Goal: Transaction & Acquisition: Purchase product/service

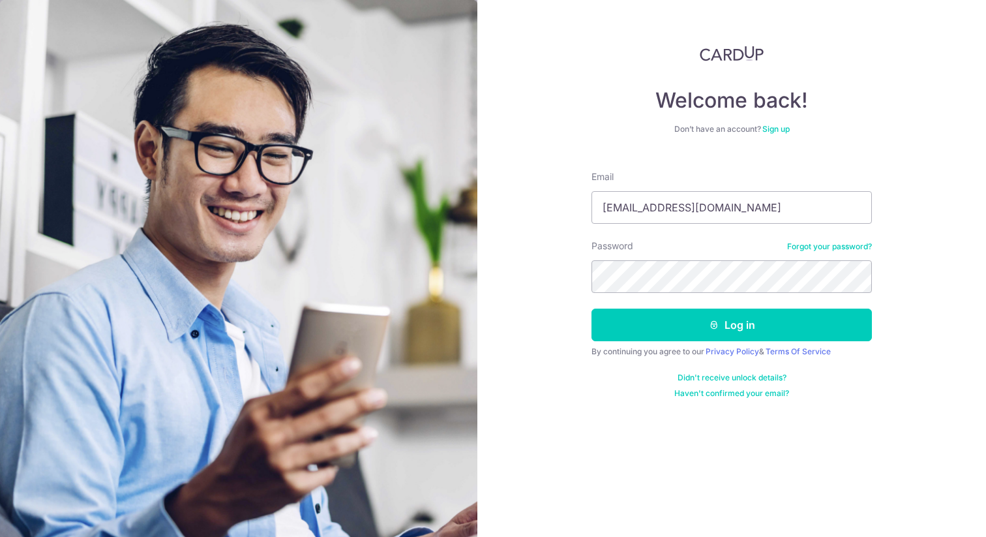
type input "[EMAIL_ADDRESS][DOMAIN_NAME]"
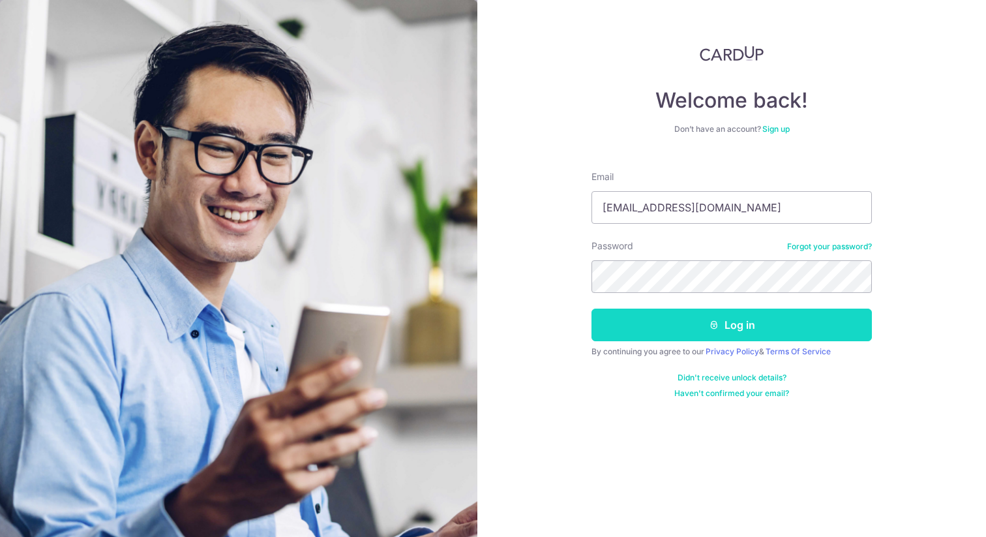
click at [766, 323] on button "Log in" at bounding box center [731, 324] width 280 height 33
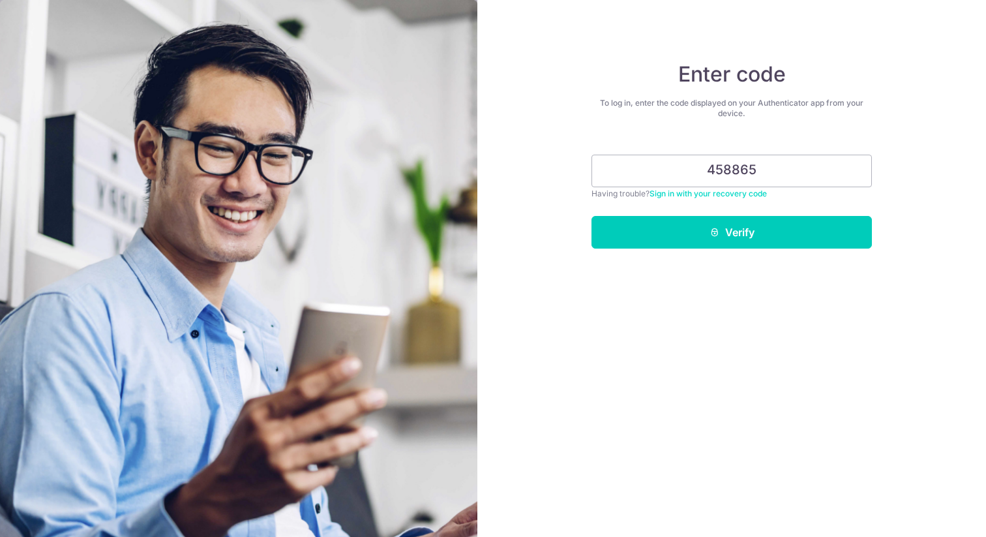
type input "458865"
click at [591, 216] on button "Verify" at bounding box center [731, 232] width 280 height 33
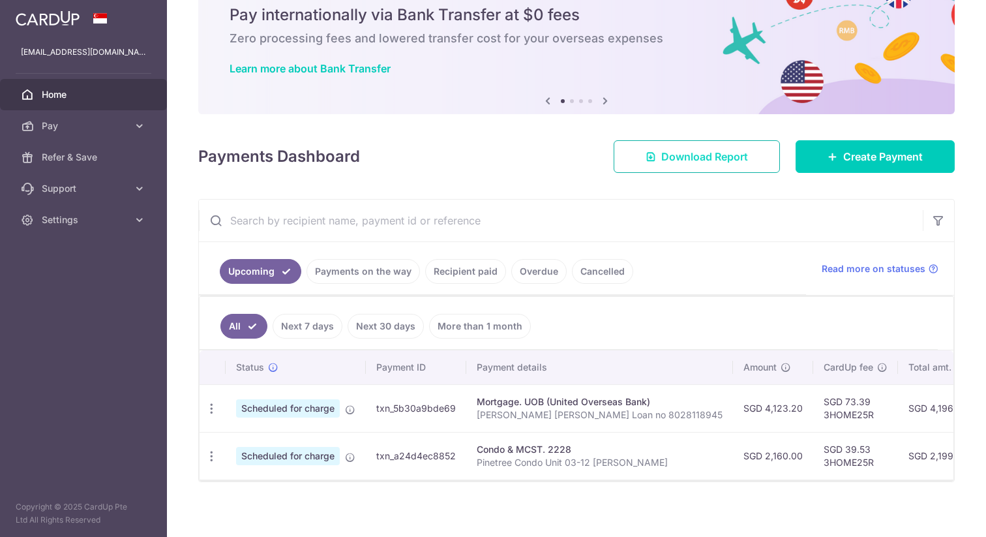
scroll to position [59, 0]
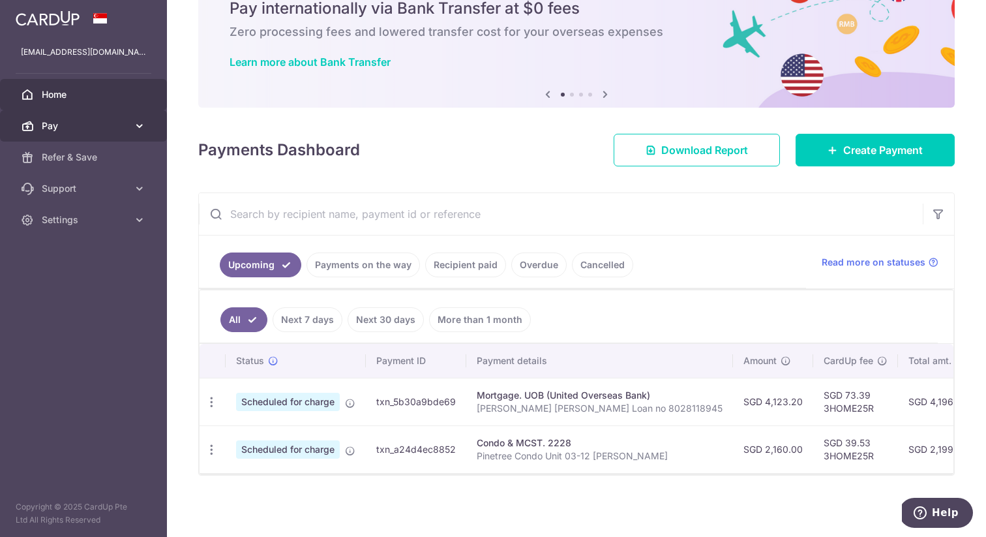
click at [134, 127] on icon at bounding box center [139, 125] width 13 height 13
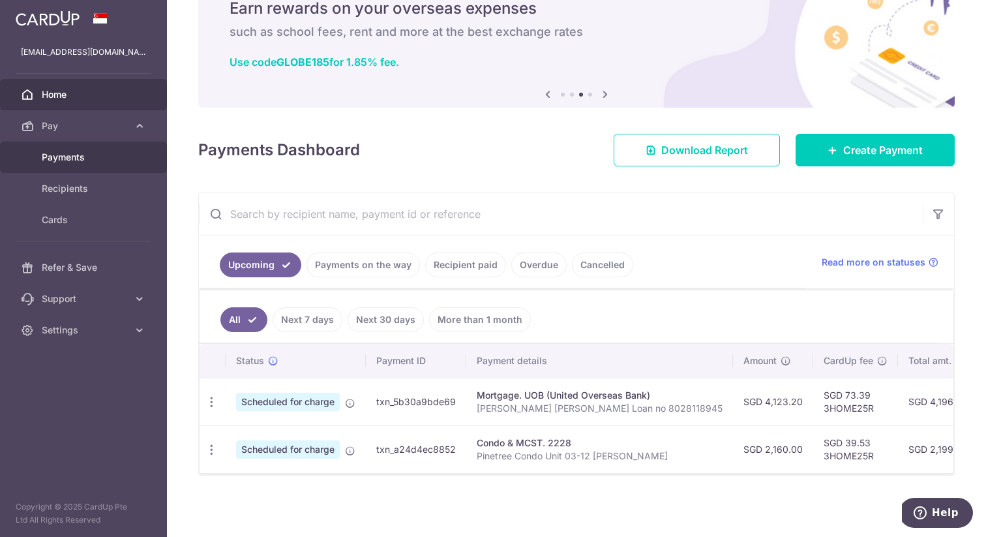
click at [102, 159] on span "Payments" at bounding box center [85, 157] width 86 height 13
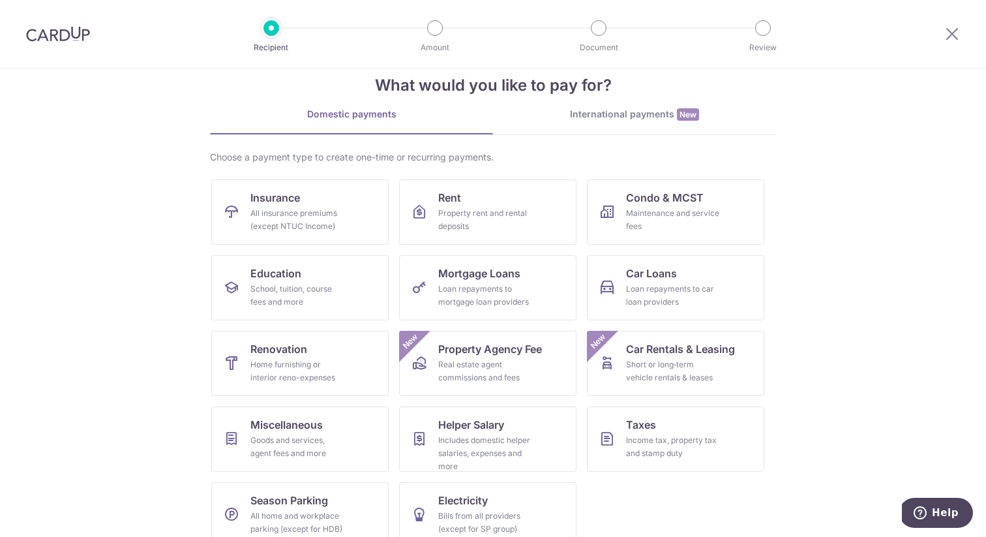
scroll to position [47, 0]
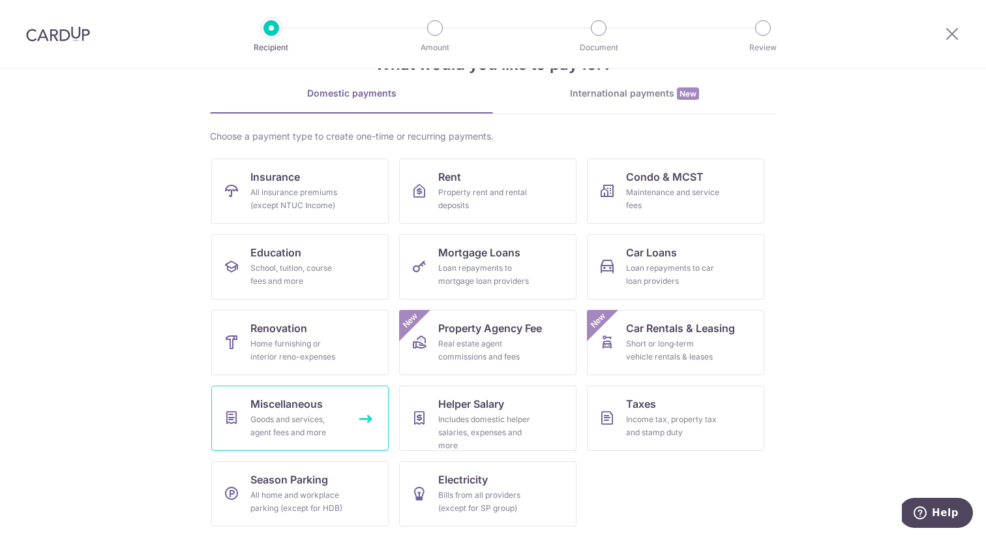
click at [278, 417] on div "Goods and services, agent fees and more" at bounding box center [297, 426] width 94 height 26
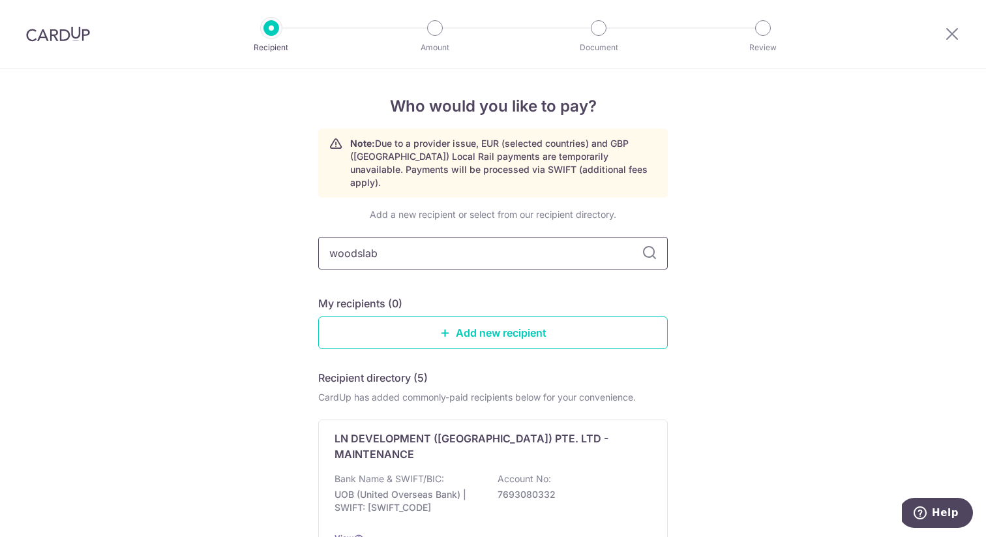
type input "woodslab"
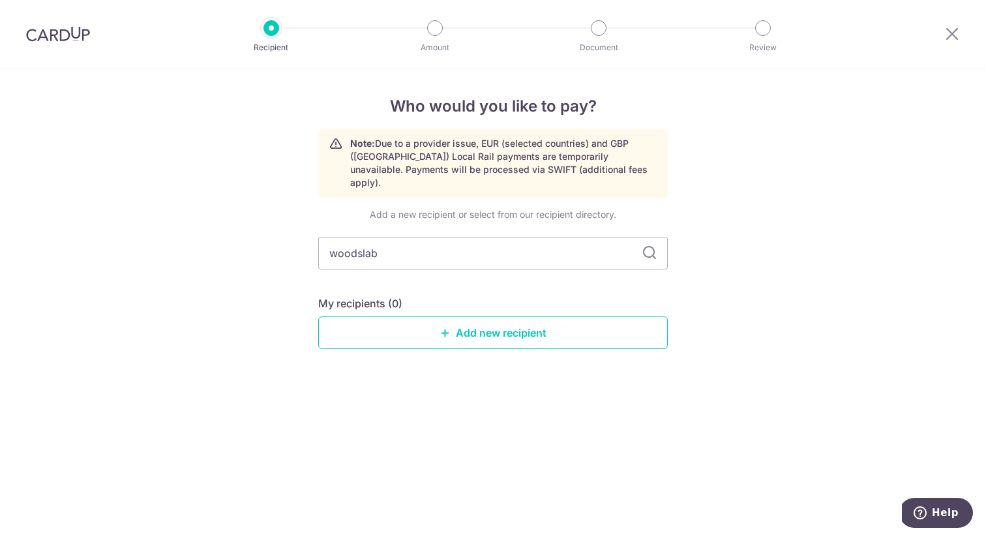
click at [427, 338] on div "Add a new recipient or select from our recipient directory. woodslab My recipie…" at bounding box center [493, 289] width 350 height 162
click at [427, 323] on link "Add new recipient" at bounding box center [493, 332] width 350 height 33
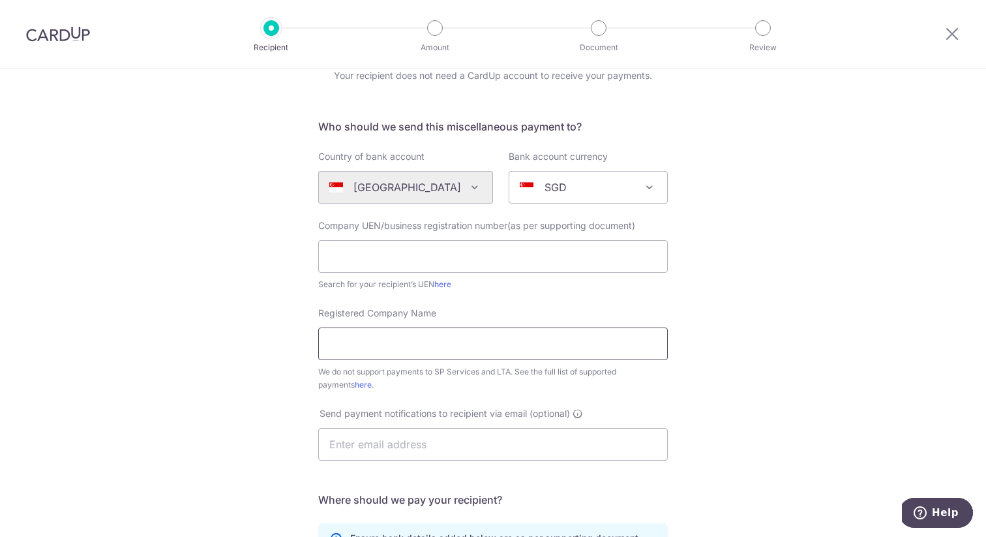
scroll to position [61, 0]
click at [445, 277] on div "Search for your recipient’s UEN here" at bounding box center [493, 282] width 350 height 13
click at [445, 280] on link "here" at bounding box center [442, 283] width 17 height 10
click at [445, 253] on input "text" at bounding box center [493, 255] width 350 height 33
paste input "202449155R"
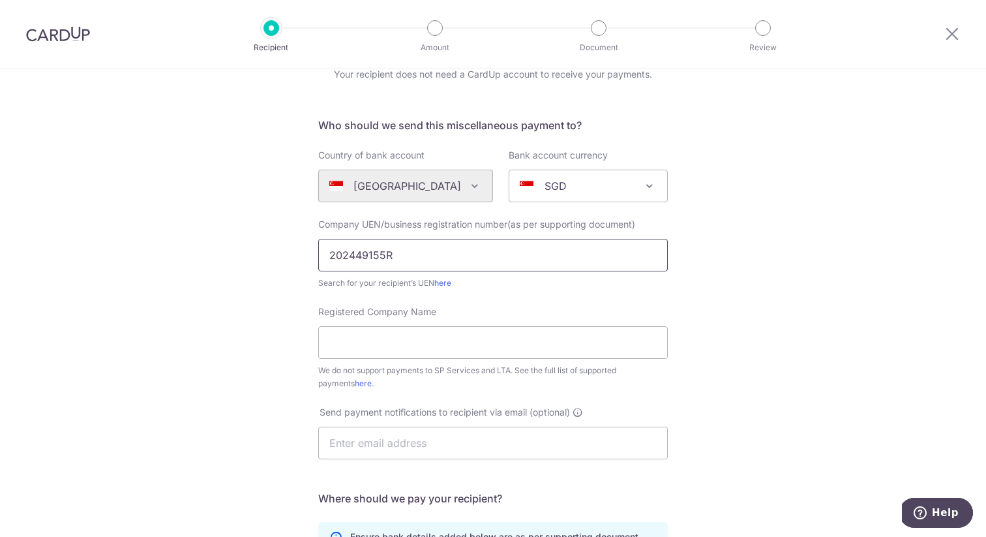
type input "202449155R"
click at [265, 288] on div "Who would you like to pay? Your recipient does not need a CardUp account to rec…" at bounding box center [493, 412] width 986 height 809
click at [453, 260] on input "202449155R" at bounding box center [493, 255] width 350 height 33
click at [423, 347] on input "Registered Company Name" at bounding box center [493, 342] width 350 height 33
paste input "WOODSLAB FINE FURNITURE PRIVATE LIMITED"
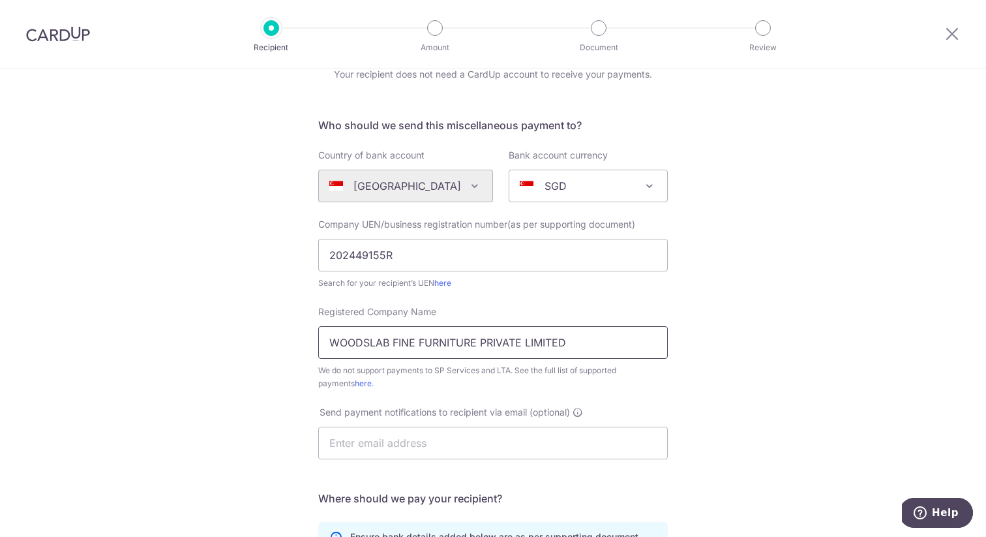
type input "WOODSLAB FINE FURNITURE PRIVATE LIMITED"
click at [251, 355] on div "Who would you like to pay? Your recipient does not need a CardUp account to rec…" at bounding box center [493, 412] width 986 height 809
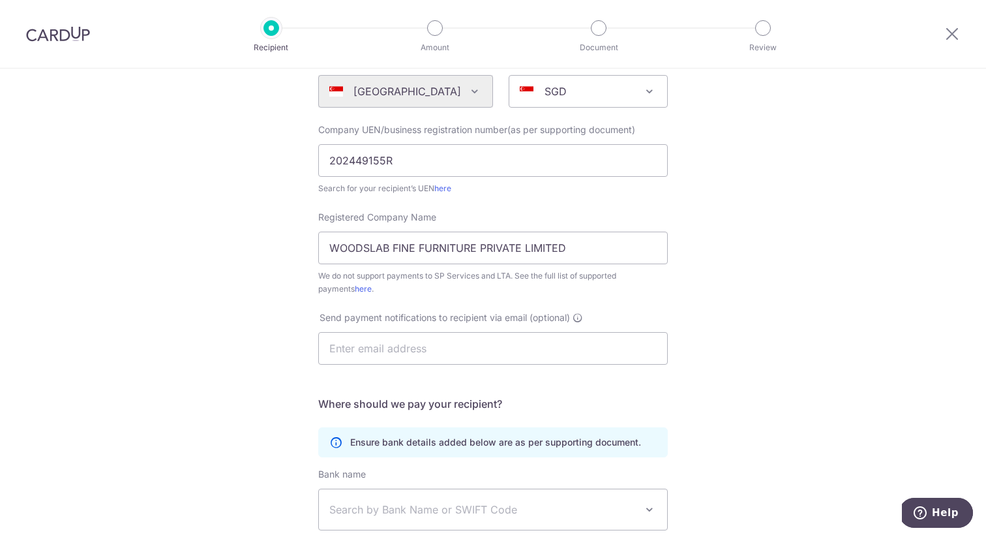
scroll to position [165, 0]
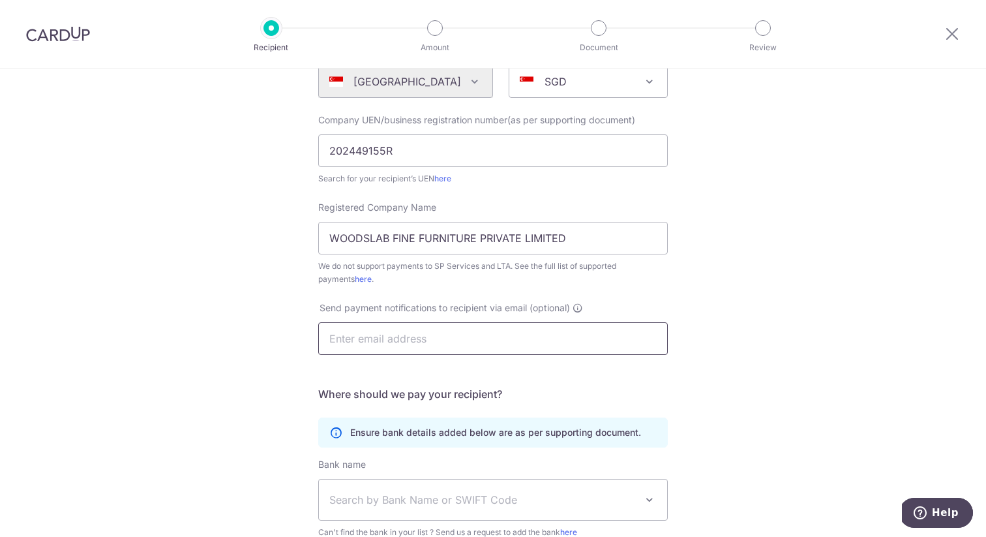
click at [355, 340] on input "text" at bounding box center [493, 338] width 350 height 33
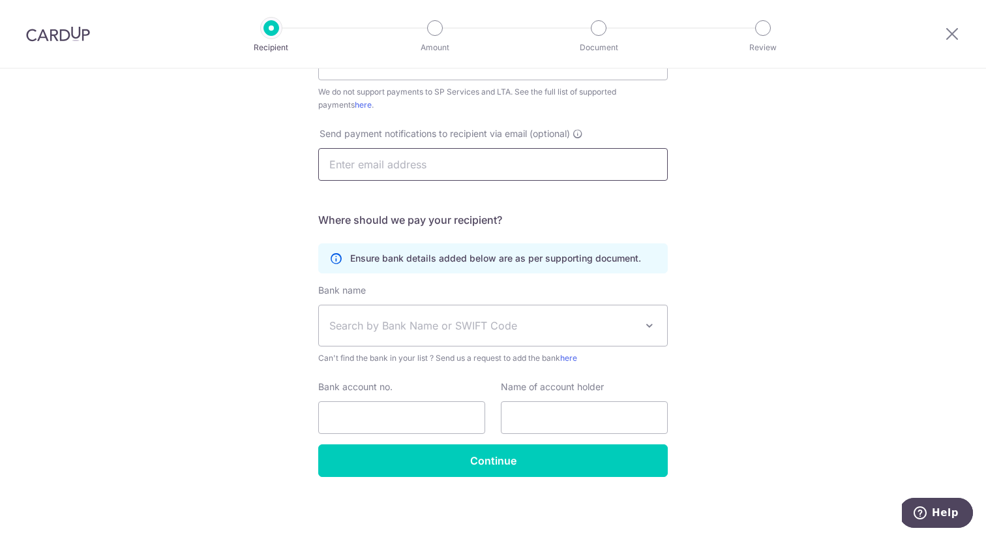
scroll to position [340, 0]
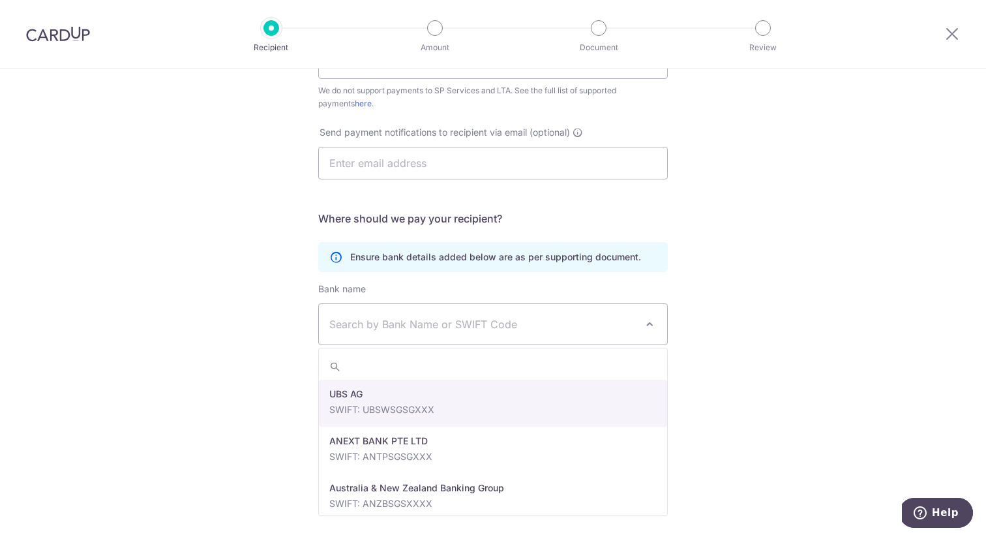
click at [404, 310] on span "Search by Bank Name or SWIFT Code" at bounding box center [493, 324] width 348 height 40
click at [457, 320] on span "Search by Bank Name or SWIFT Code" at bounding box center [482, 324] width 306 height 16
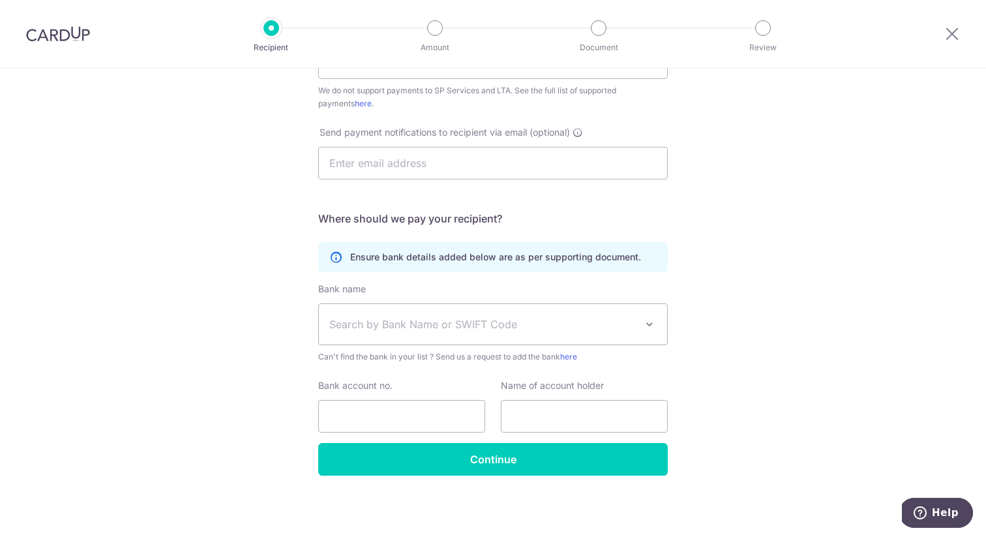
click at [457, 320] on span "Search by Bank Name or SWIFT Code" at bounding box center [482, 324] width 306 height 16
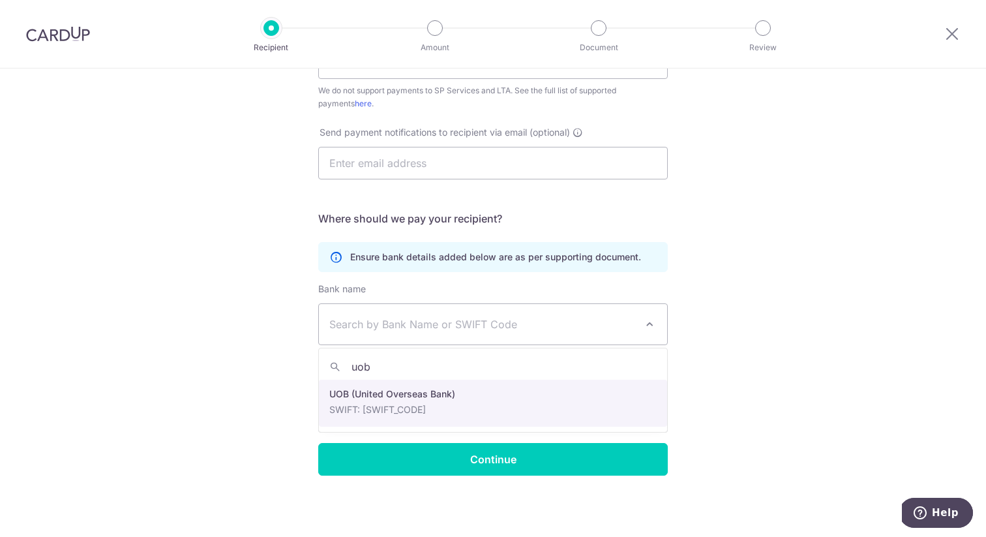
type input "uob"
select select "18"
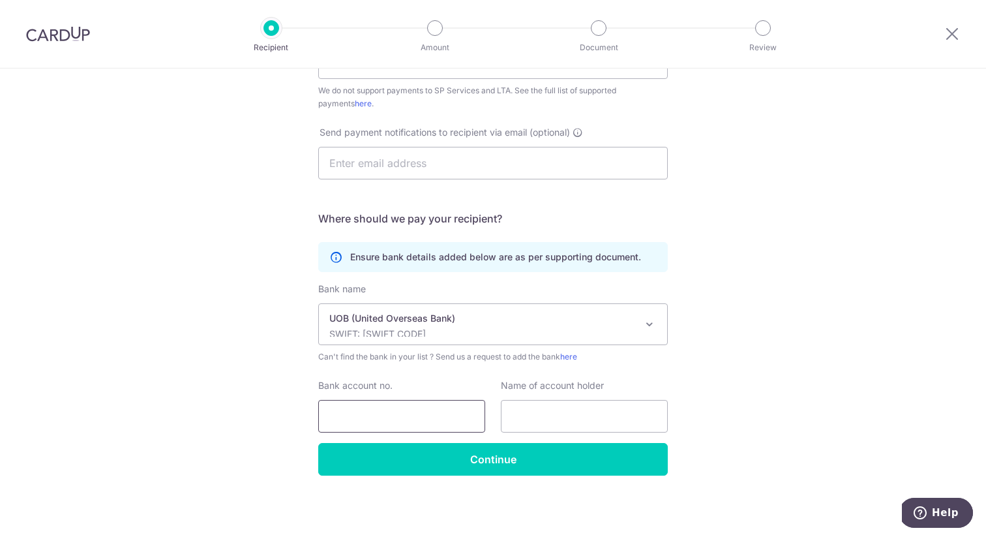
click at [445, 406] on input "Bank account no." at bounding box center [401, 416] width 167 height 33
paste input "420-32727-60"
drag, startPoint x: 349, startPoint y: 416, endPoint x: 368, endPoint y: 416, distance: 18.9
click at [368, 416] on input "4203272760" at bounding box center [401, 416] width 167 height 33
type input "4203272760"
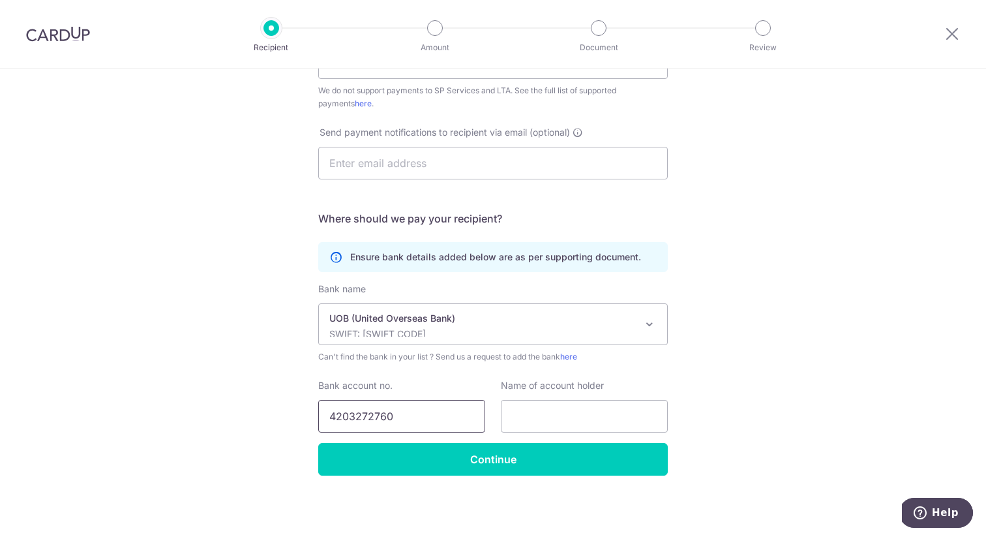
click at [436, 411] on input "4203272760" at bounding box center [401, 416] width 167 height 33
click at [559, 422] on input "text" at bounding box center [584, 416] width 167 height 33
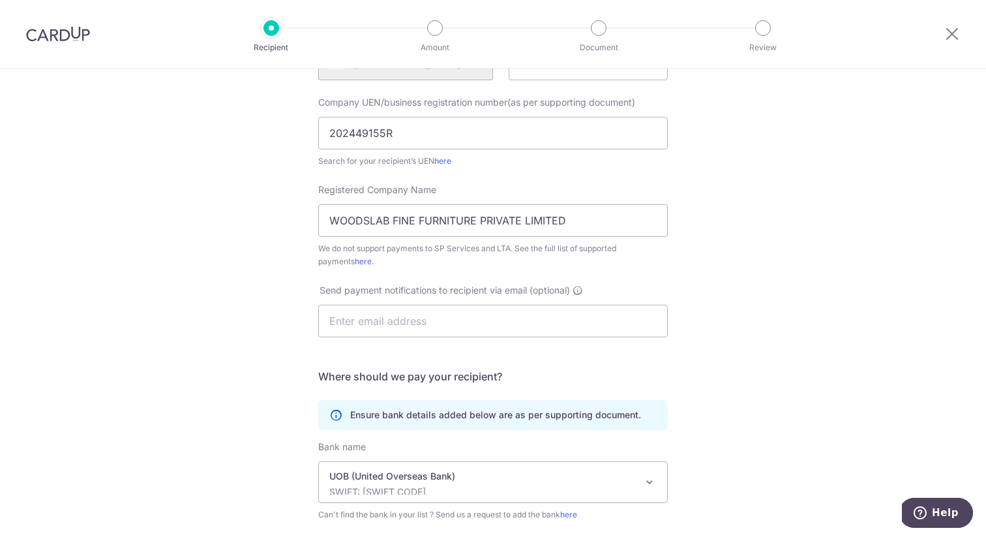
scroll to position [162, 0]
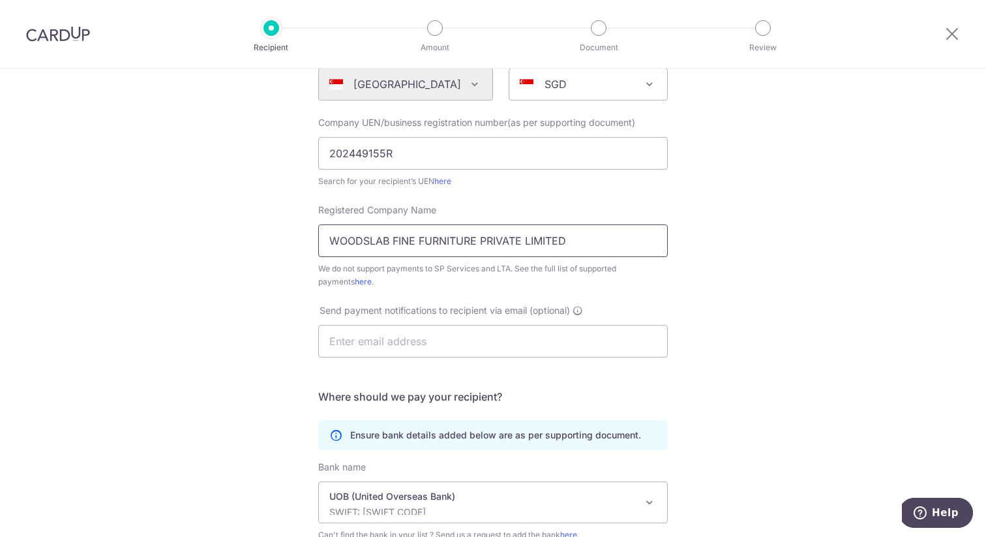
drag, startPoint x: 584, startPoint y: 241, endPoint x: 283, endPoint y: 235, distance: 301.3
click at [283, 235] on div "Who would you like to pay? Your recipient does not need a CardUp account to rec…" at bounding box center [493, 310] width 986 height 809
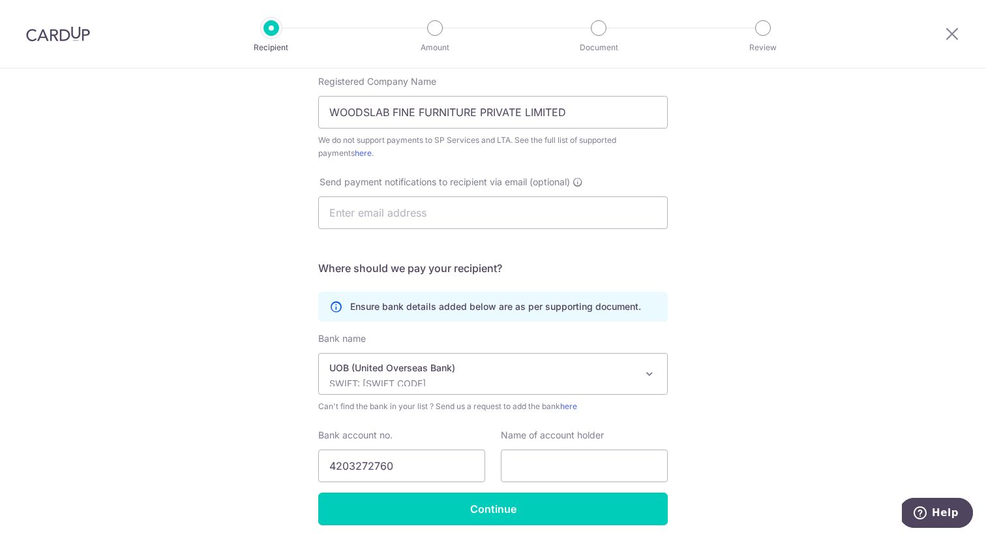
scroll to position [293, 0]
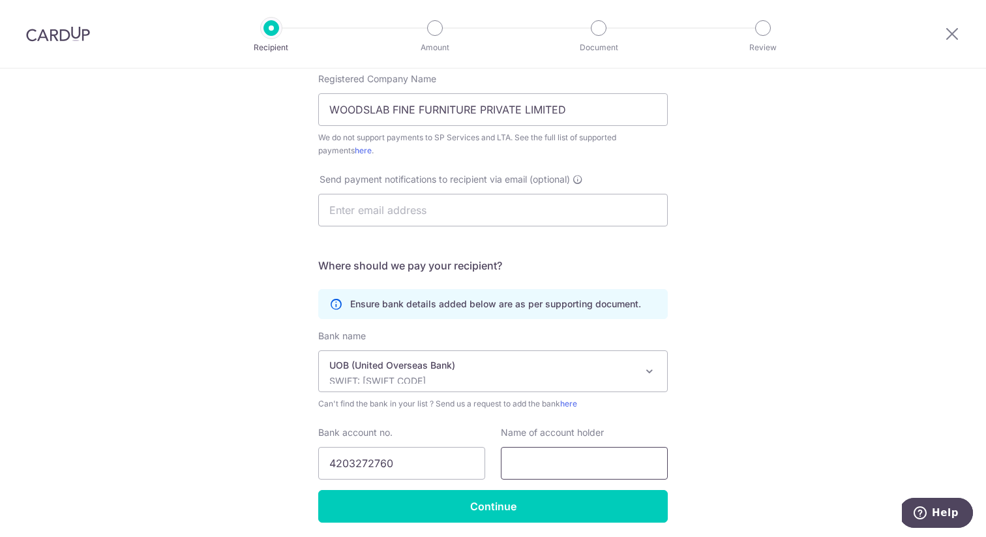
click at [638, 463] on input "text" at bounding box center [584, 463] width 167 height 33
paste input "WOODSLAB FINE FURNITURE PRIVATE LIMITED"
drag, startPoint x: 584, startPoint y: 465, endPoint x: 433, endPoint y: 458, distance: 150.8
click at [433, 458] on div "Bank account no. 4203272760 Name of account holder WOODSLAB FINE FURNITURE PRIV…" at bounding box center [492, 452] width 365 height 53
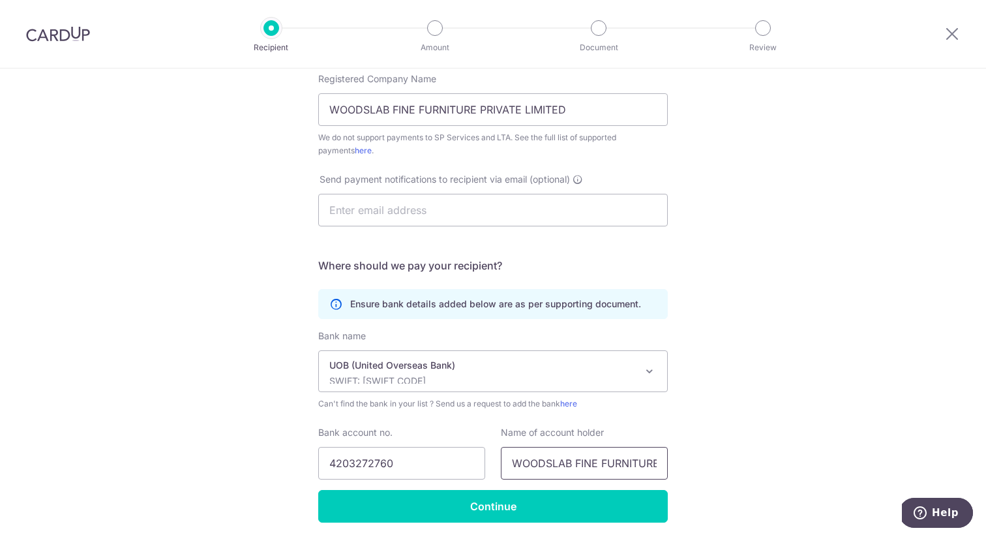
type input "WOODSLAB FINE FURNITURE PRIVATE LIMITED"
click at [732, 421] on div "Who would you like to pay? Your recipient does not need a CardUp account to rec…" at bounding box center [493, 179] width 986 height 809
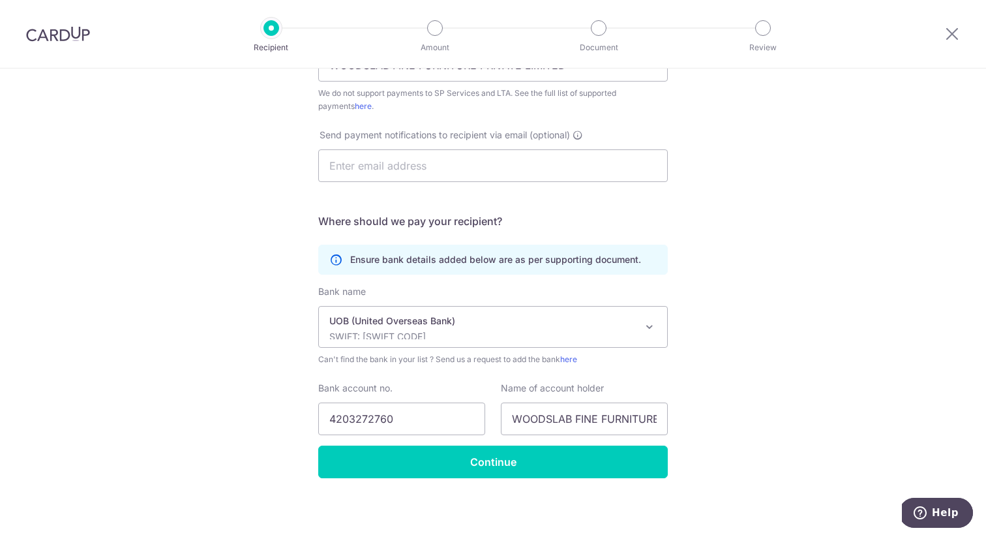
scroll to position [339, 0]
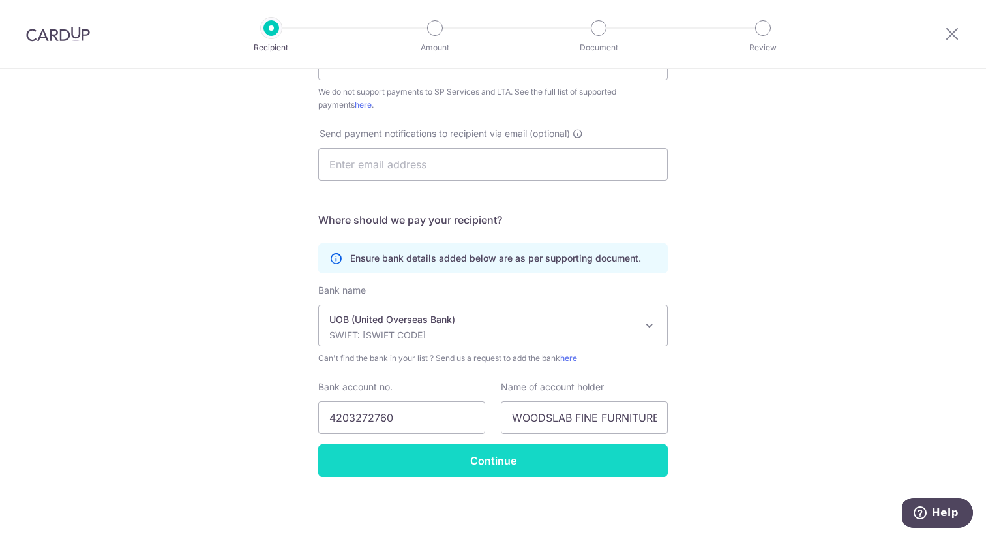
click at [425, 462] on input "Continue" at bounding box center [493, 460] width 350 height 33
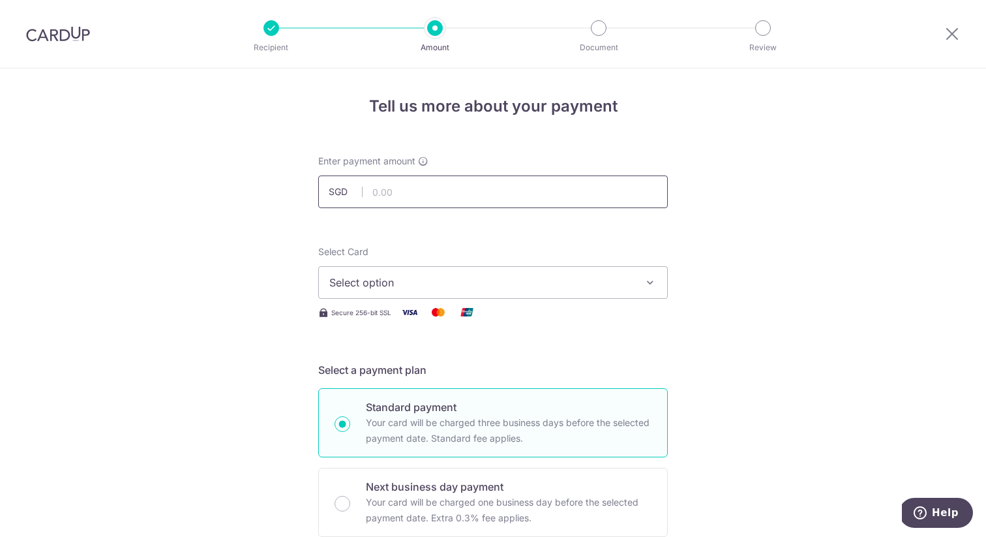
click at [565, 192] on input "text" at bounding box center [493, 191] width 350 height 33
paste input "4,850"
type input "4,850.00"
click at [471, 286] on span "Select option" at bounding box center [481, 283] width 304 height 16
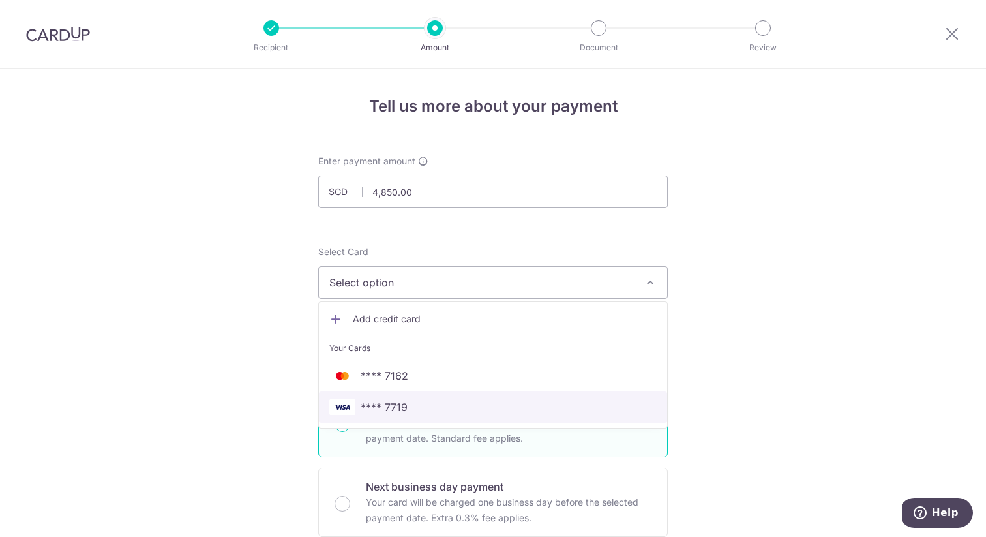
click at [381, 411] on span "**** 7719" at bounding box center [384, 407] width 47 height 16
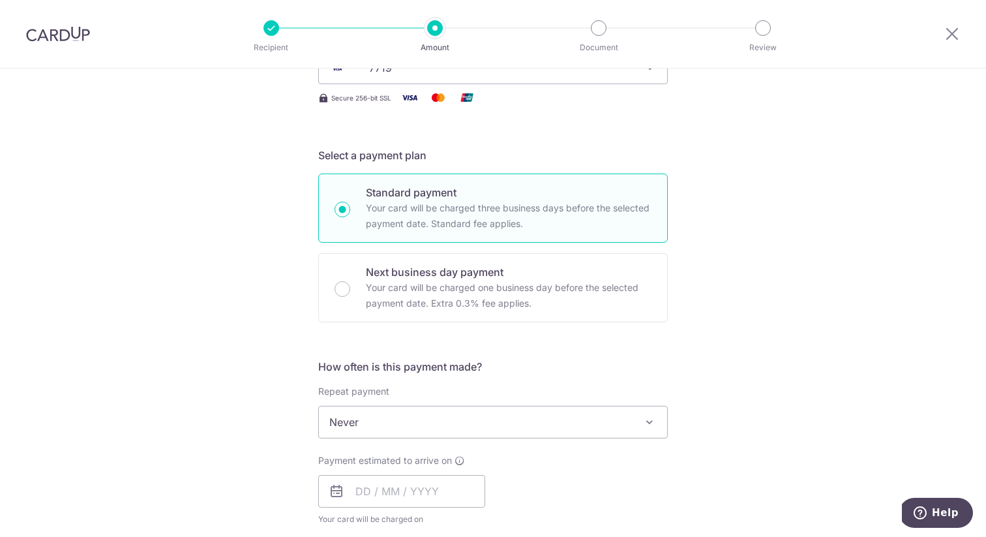
scroll to position [400, 0]
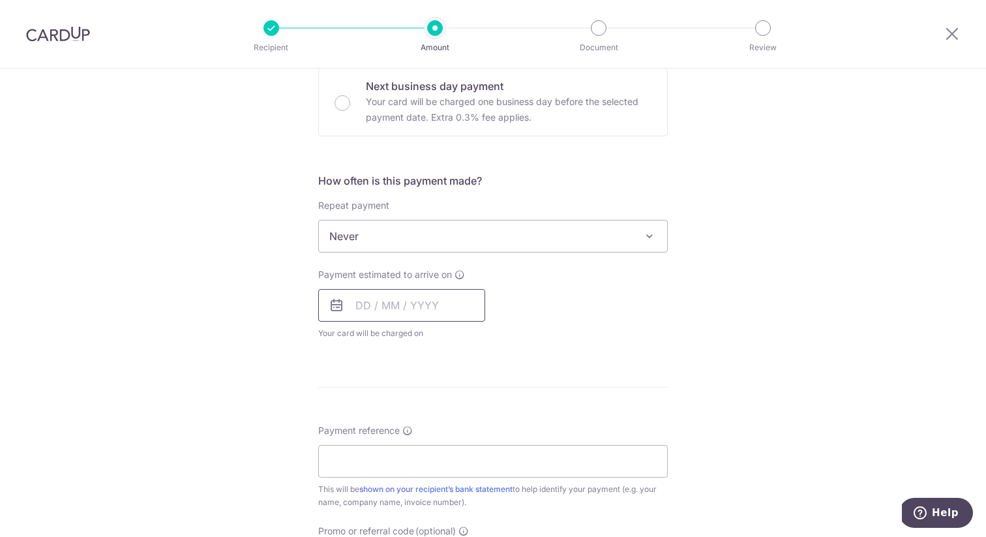
click at [407, 310] on input "text" at bounding box center [401, 305] width 167 height 33
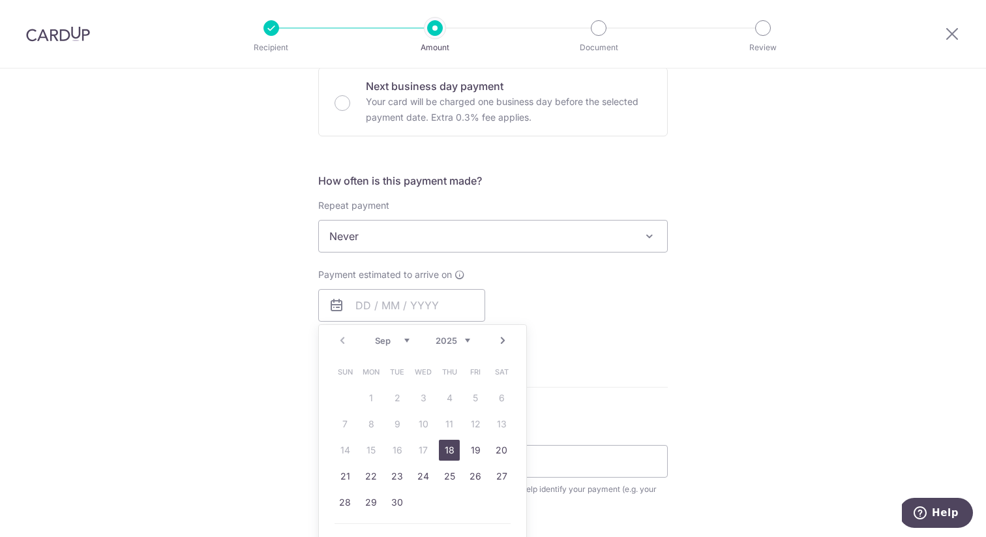
click at [446, 454] on link "18" at bounding box center [449, 449] width 21 height 21
type input "18/09/2025"
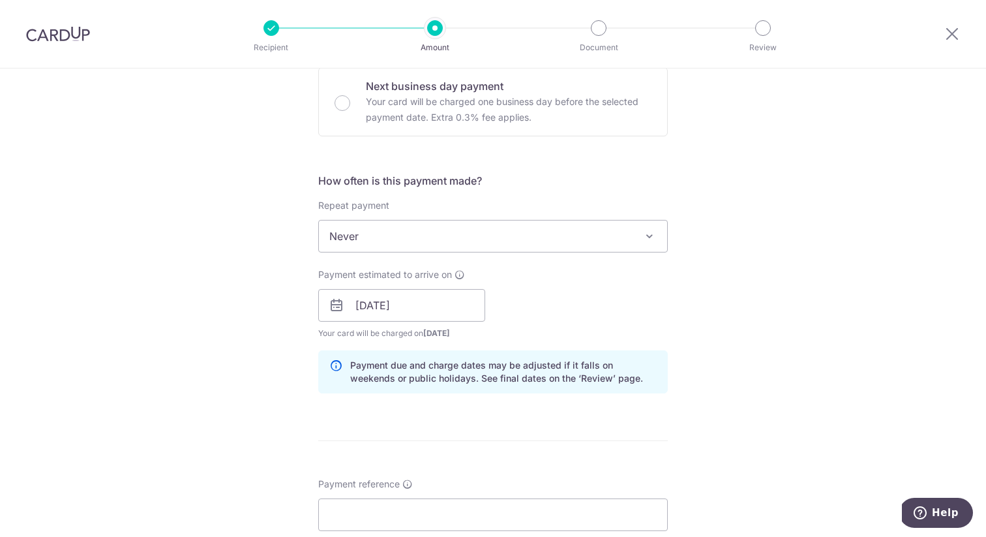
click at [593, 309] on div "Payment estimated to arrive on 18/09/2025 Prev Next Sep Oct Nov Dec 2025 2026 2…" at bounding box center [492, 304] width 365 height 72
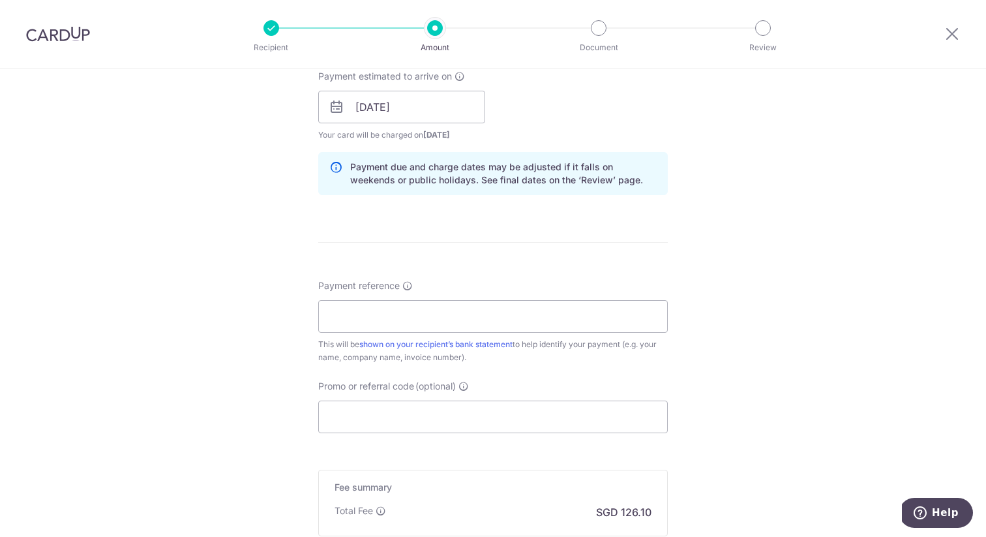
scroll to position [603, 0]
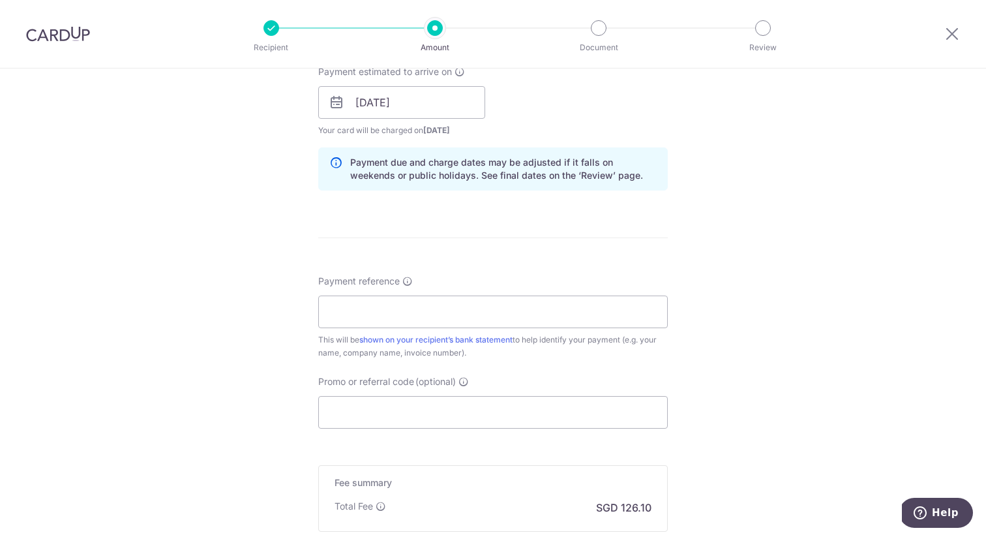
click at [480, 331] on div "Payment reference This will be shown on your recipient’s bank statement to help…" at bounding box center [493, 317] width 350 height 85
click at [480, 319] on input "Payment reference" at bounding box center [493, 311] width 350 height 33
paste input "INV-0494"
type input "Natasha Lim INV-0494"
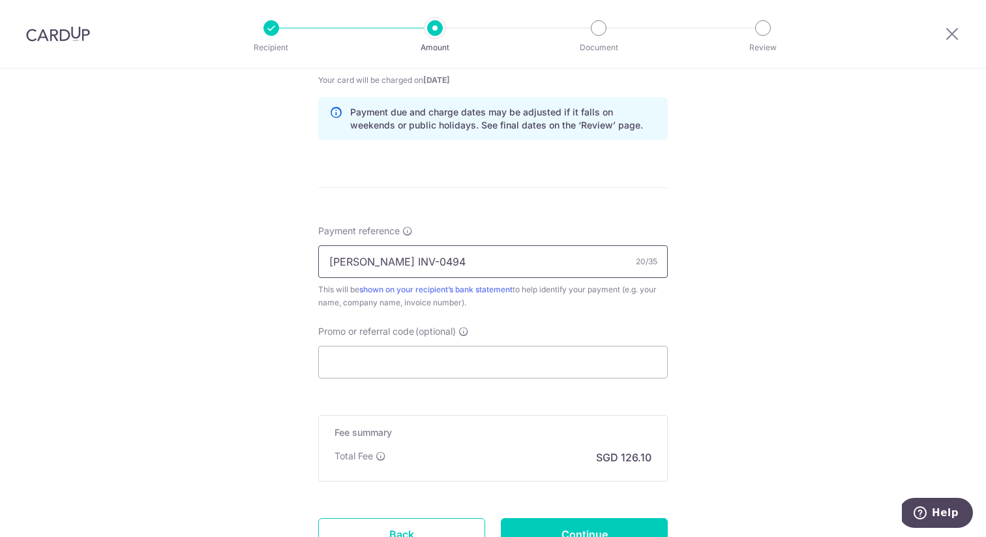
scroll to position [655, 0]
click at [472, 355] on input "Promo or referral code (optional)" at bounding box center [493, 360] width 350 height 33
paste input "OFF225"
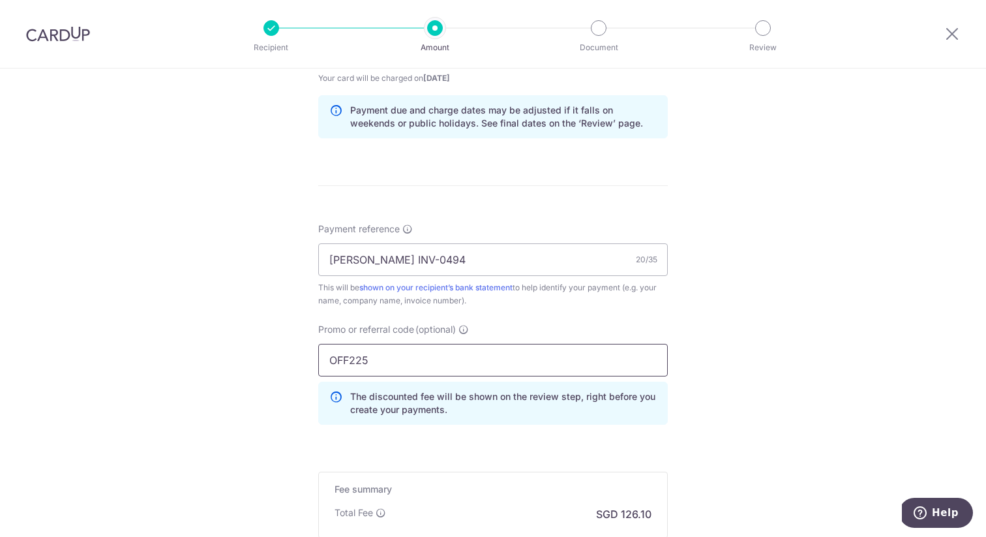
type input "OFF225"
click at [762, 344] on div "Tell us more about your payment Enter payment amount SGD 4,850.00 4850.00 Recip…" at bounding box center [493, 59] width 986 height 1292
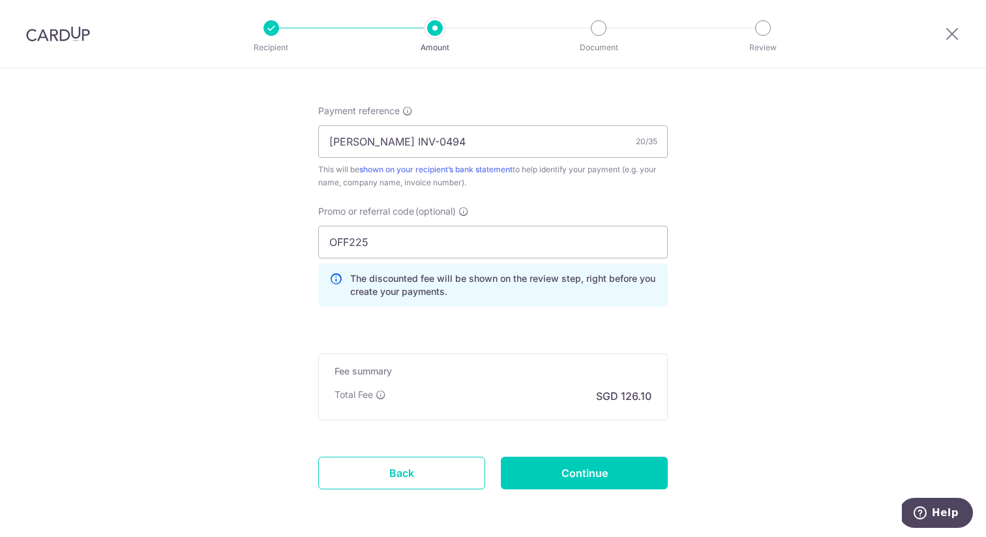
scroll to position [812, 0]
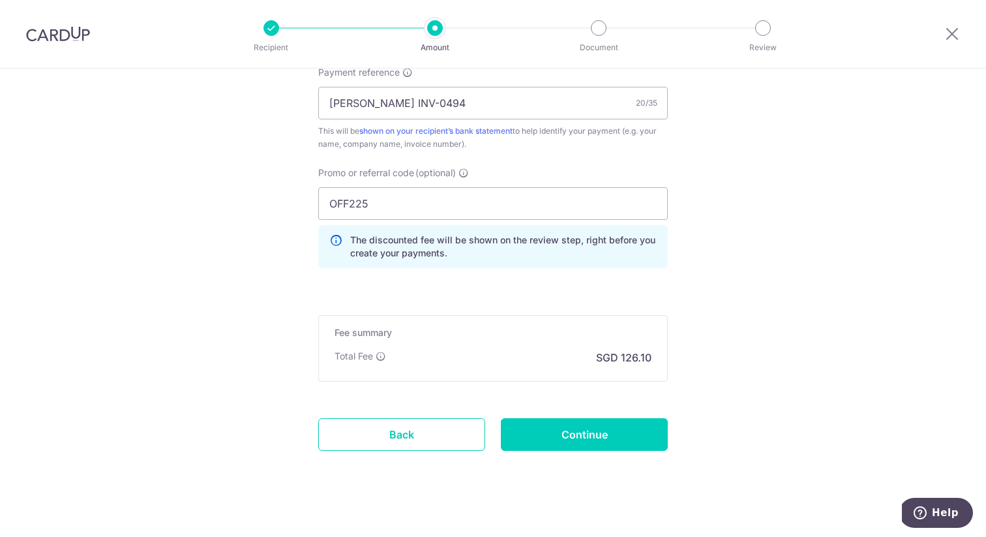
click at [572, 430] on input "Continue" at bounding box center [584, 434] width 167 height 33
type input "Create Schedule"
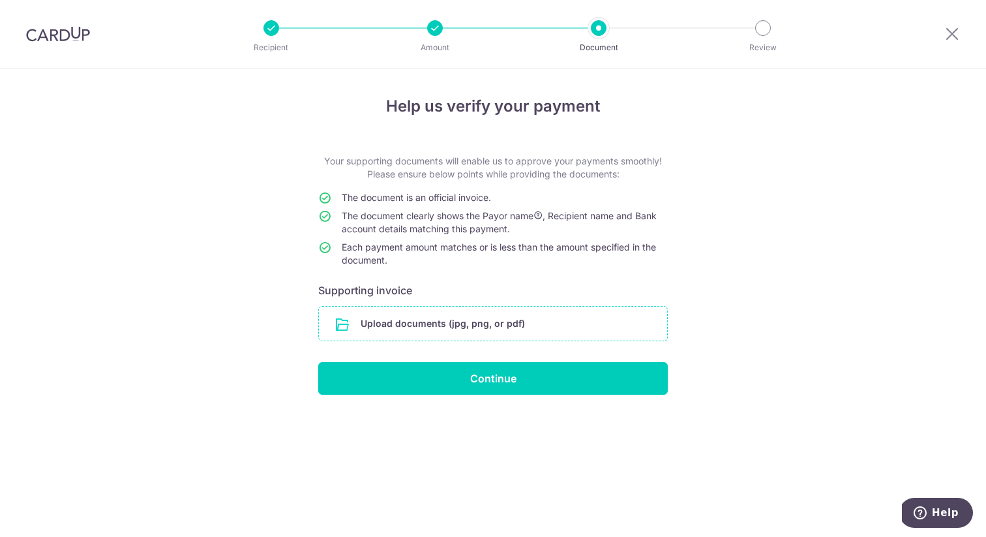
click at [511, 317] on input "file" at bounding box center [493, 323] width 348 height 34
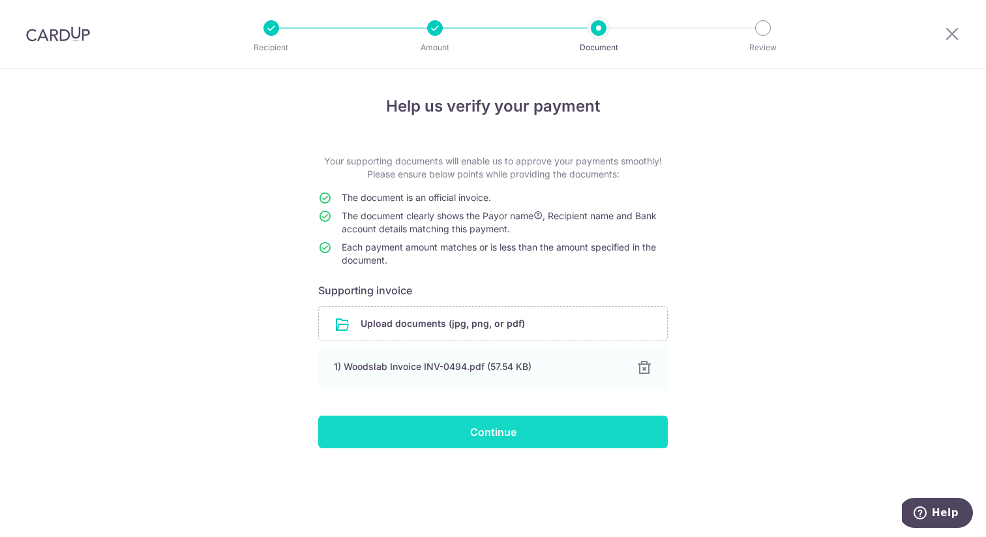
click at [594, 436] on input "Continue" at bounding box center [493, 431] width 350 height 33
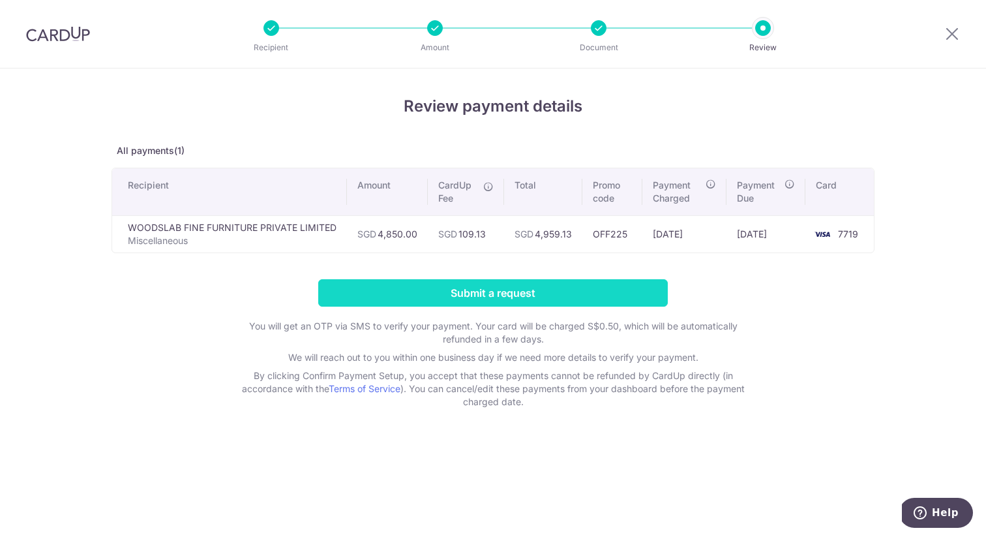
click at [463, 297] on input "Submit a request" at bounding box center [493, 292] width 350 height 27
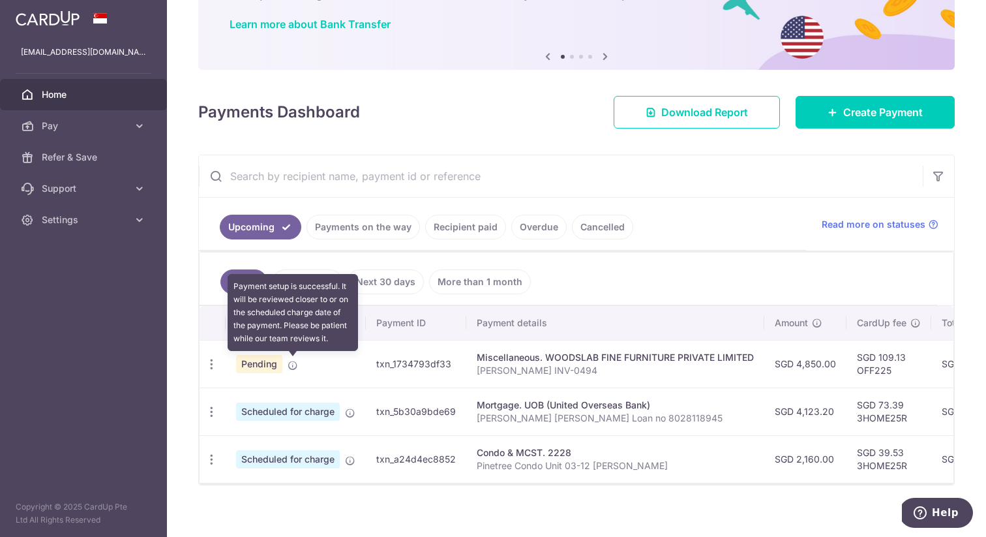
click at [290, 364] on icon at bounding box center [293, 365] width 10 height 10
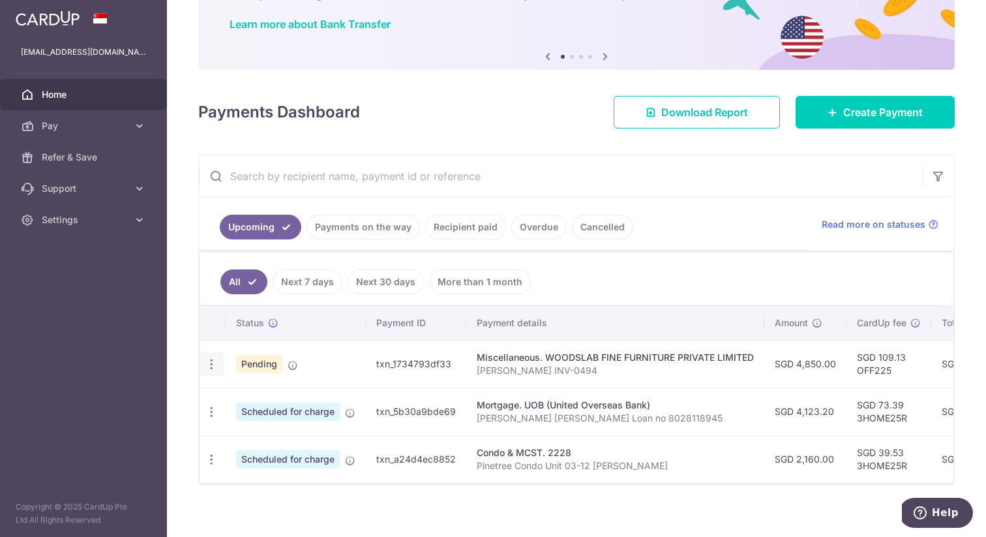
click at [215, 365] on icon "button" at bounding box center [212, 364] width 14 height 14
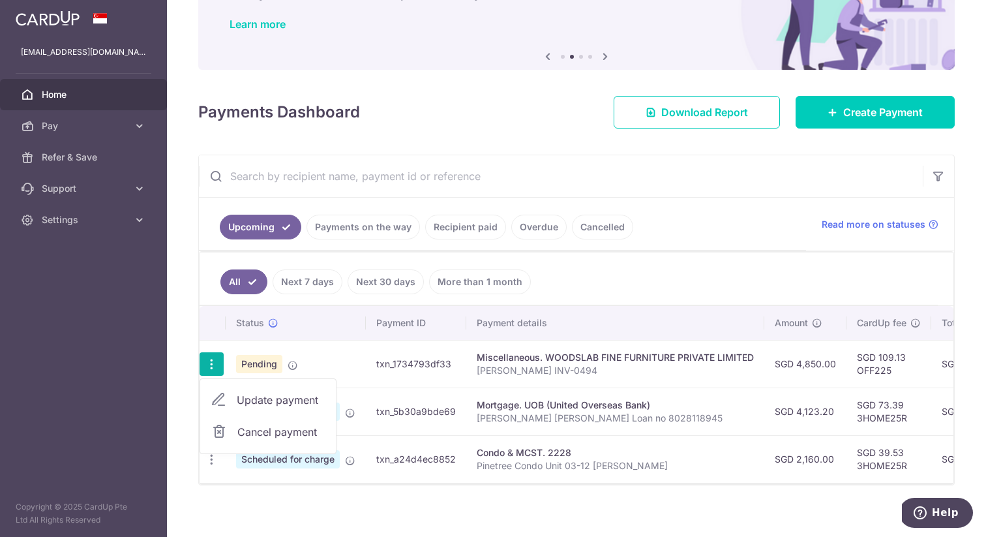
click at [594, 279] on ul "All Next 7 days Next 30 days More than 1 month" at bounding box center [569, 278] width 738 height 53
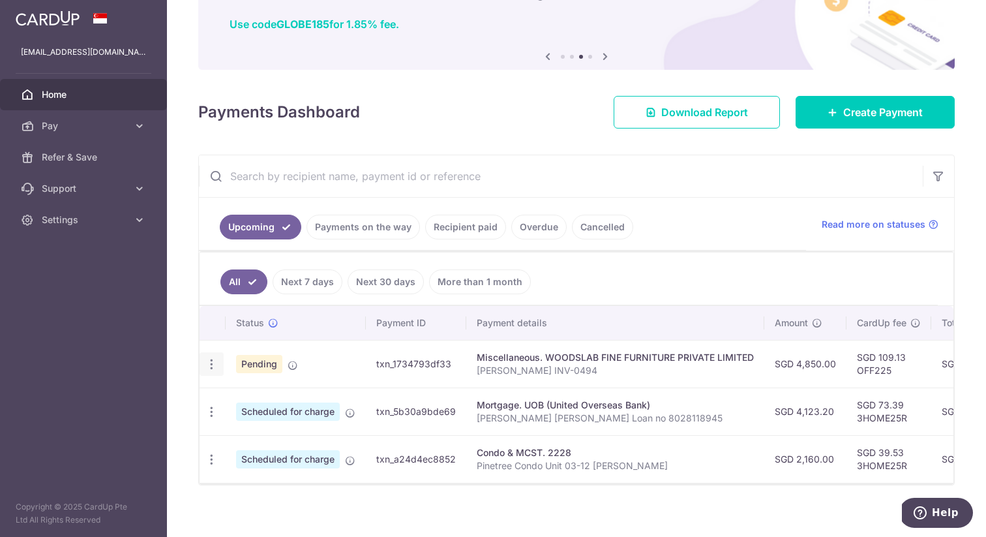
click at [215, 361] on icon "button" at bounding box center [212, 364] width 14 height 14
click at [644, 288] on ul "All Next 7 days Next 30 days More than 1 month" at bounding box center [569, 278] width 738 height 53
click at [211, 364] on icon "button" at bounding box center [212, 364] width 14 height 14
click at [286, 404] on span "Update payment" at bounding box center [281, 400] width 89 height 16
radio input "true"
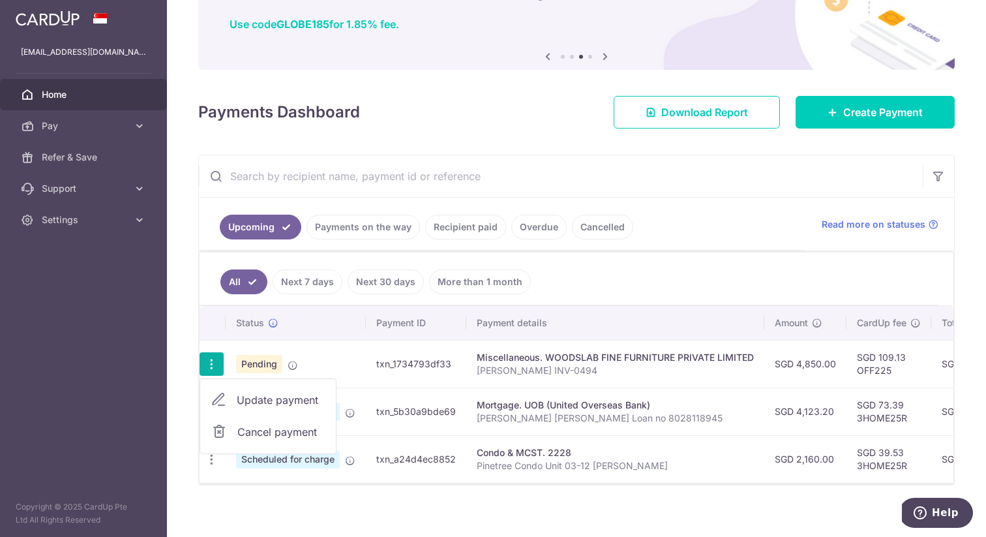
type input "4,850.00"
type input "[DATE]"
type input "[PERSON_NAME] INV-0494"
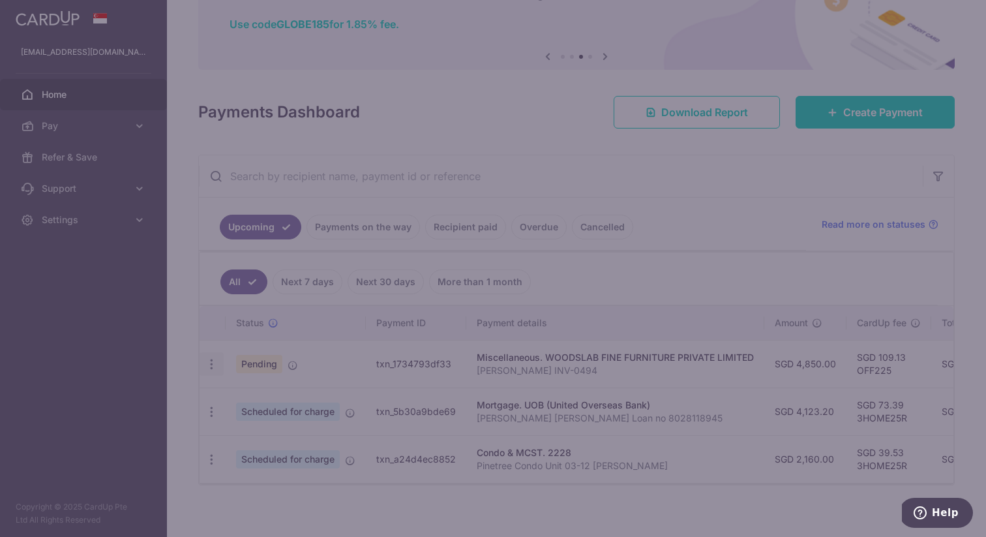
type input "OFF225"
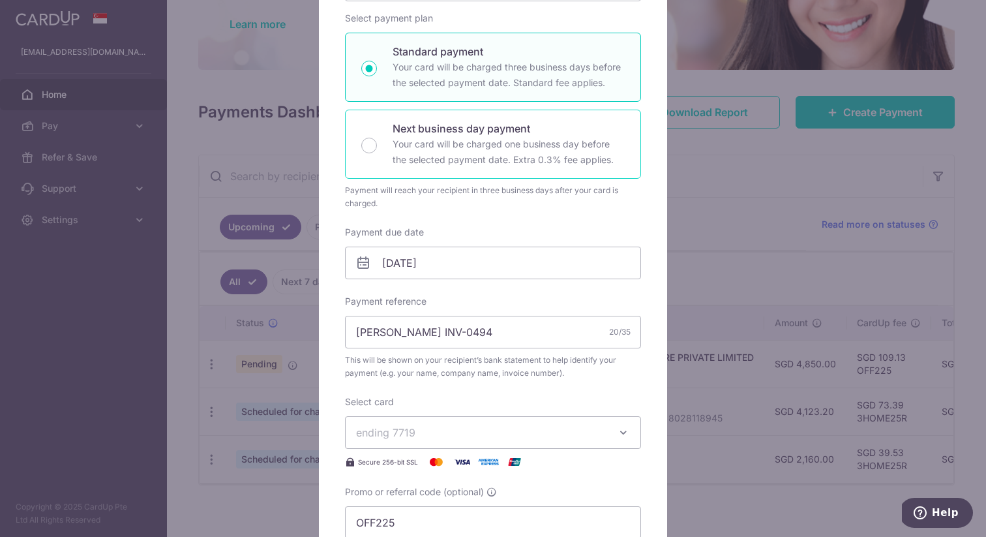
scroll to position [200, 0]
click at [736, 210] on div "Edit payment By clicking apply, you will make changes to all payments to WOODSL…" at bounding box center [493, 268] width 986 height 537
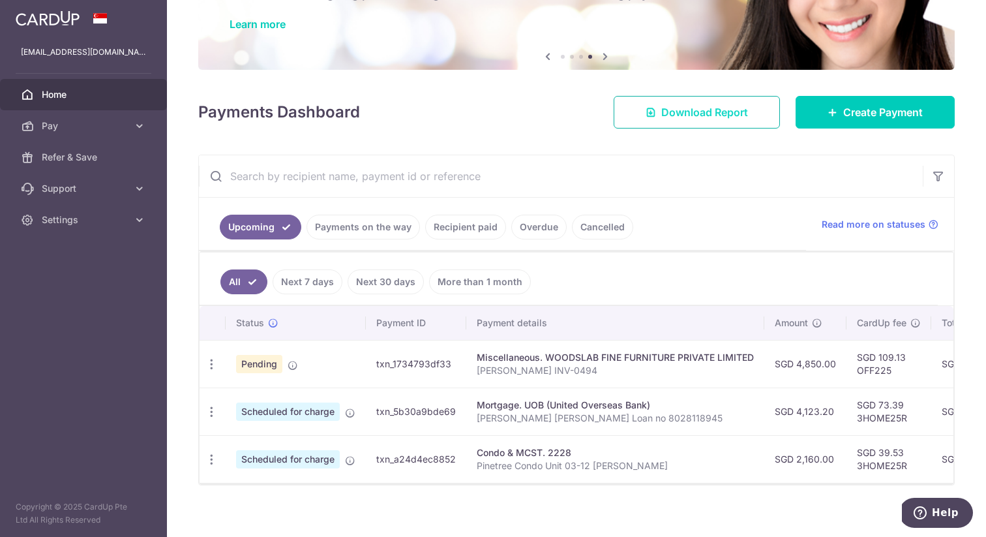
click at [728, 117] on span "Download Report" at bounding box center [704, 112] width 87 height 16
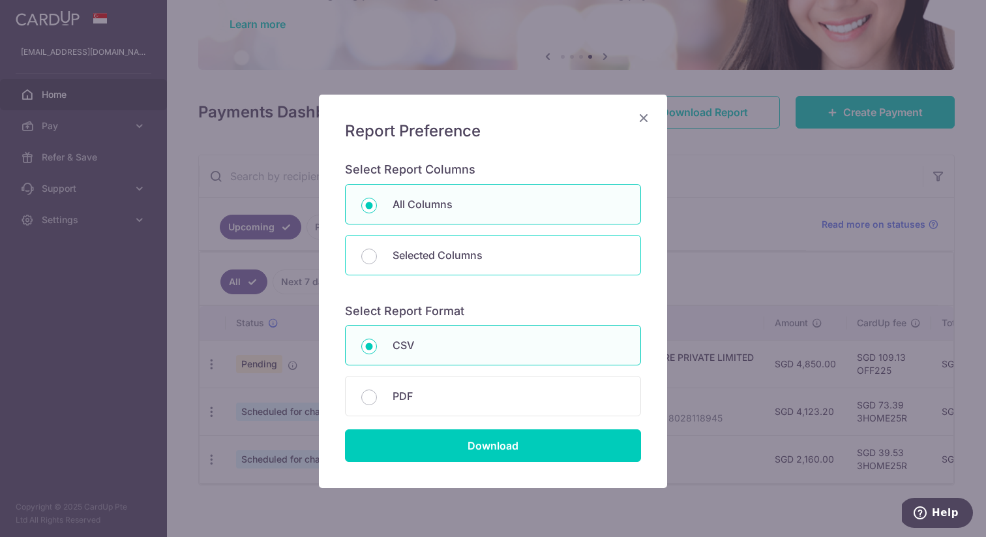
scroll to position [46, 0]
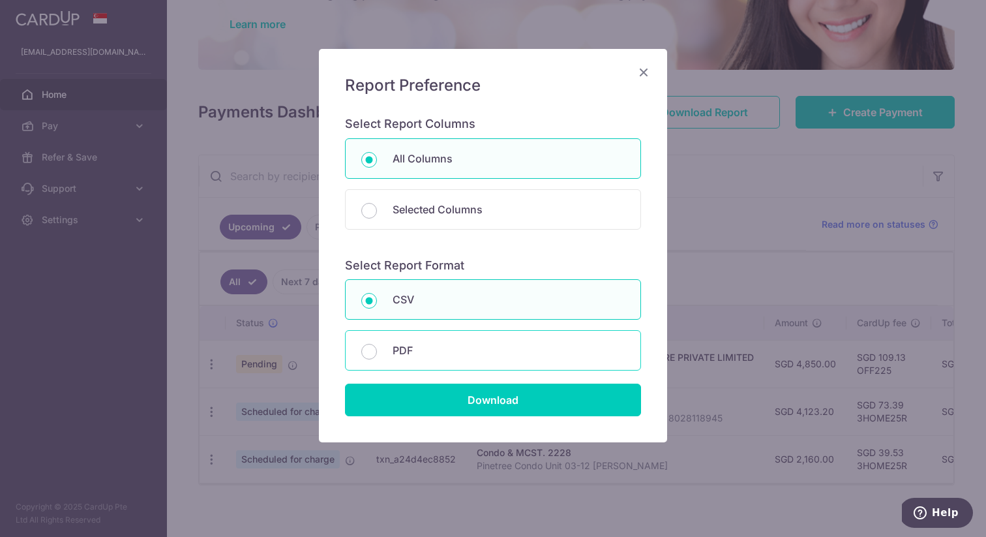
click at [423, 351] on p "PDF" at bounding box center [509, 350] width 232 height 16
click at [377, 351] on input "PDF" at bounding box center [369, 352] width 16 height 16
radio input "false"
radio input "true"
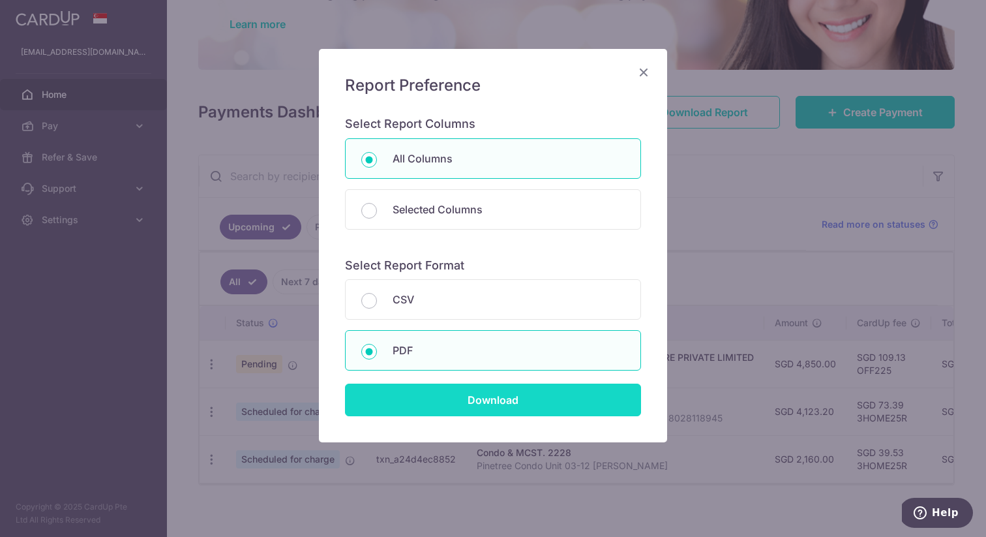
click at [483, 394] on input "Download" at bounding box center [493, 399] width 296 height 33
